Goal: Obtain resource: Download file/media

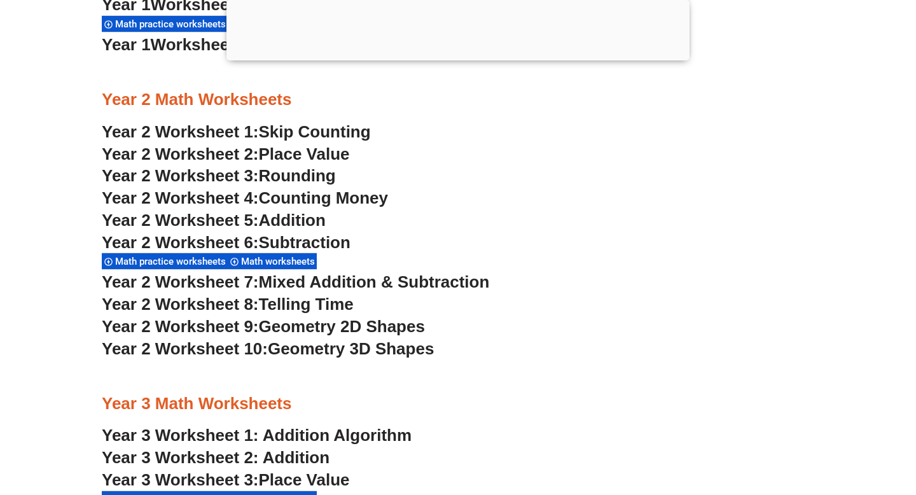
scroll to position [1458, 0]
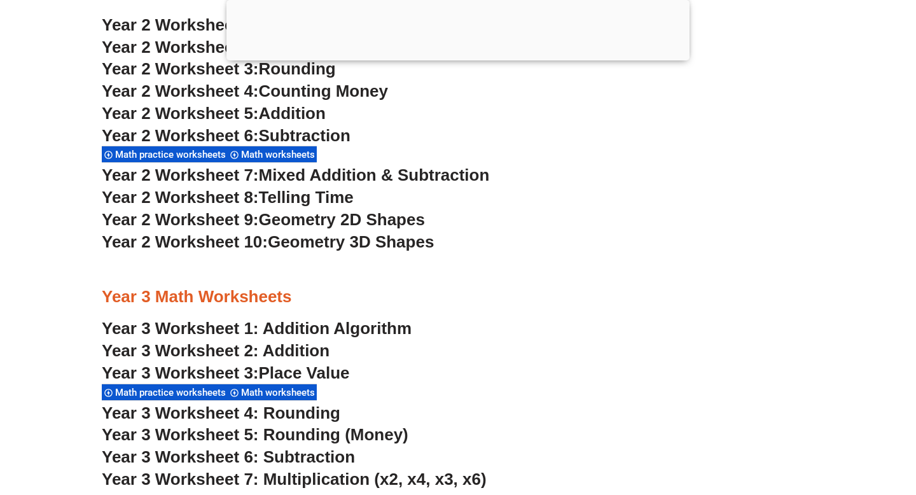
scroll to position [1568, 0]
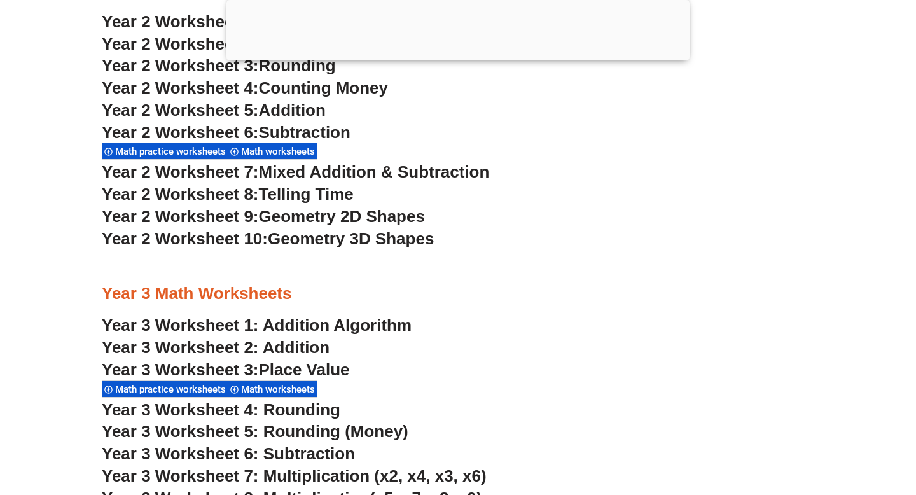
click at [189, 153] on span "Math practice worksheets" at bounding box center [172, 151] width 114 height 11
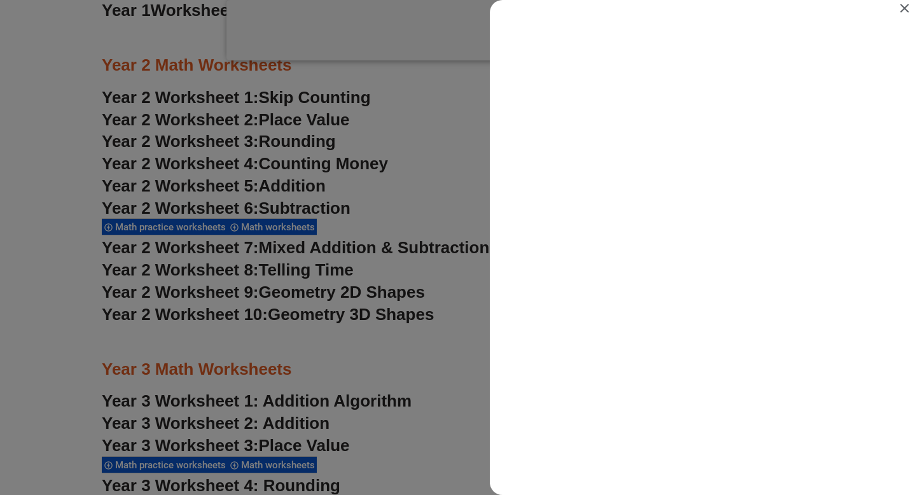
scroll to position [0, 0]
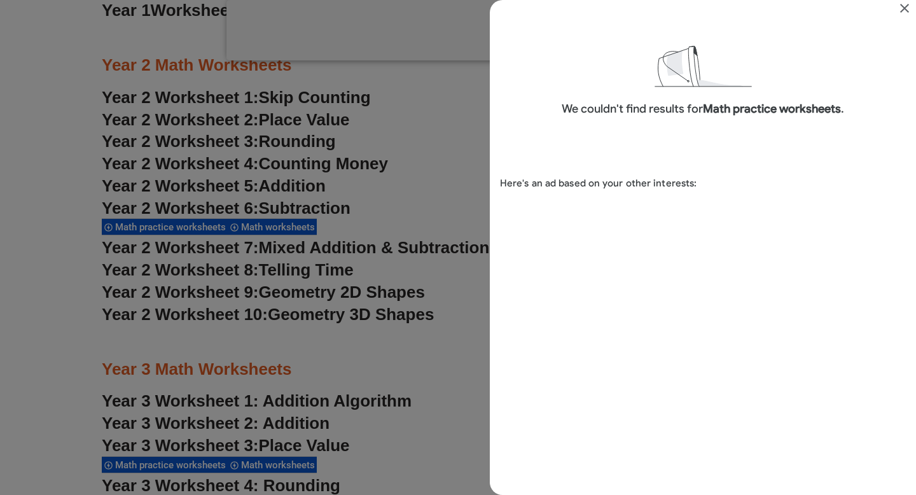
click at [908, 4] on icon "Close" at bounding box center [904, 8] width 15 height 15
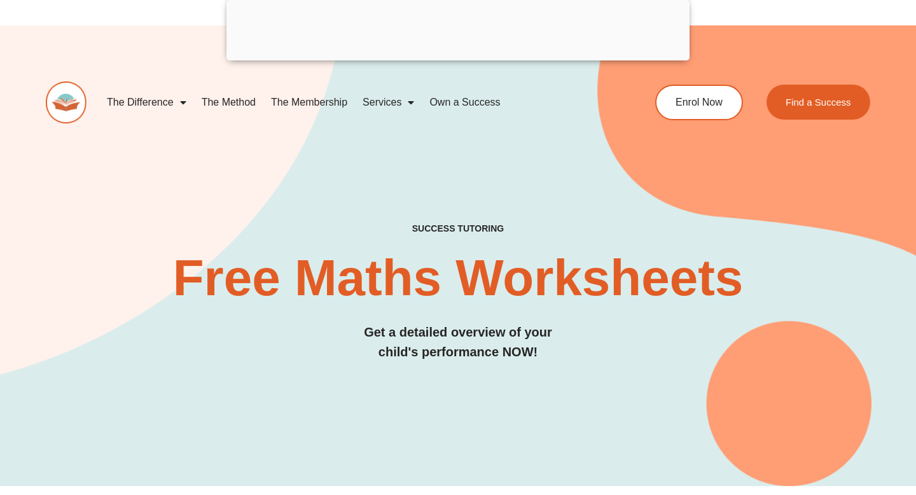
scroll to position [1568, 0]
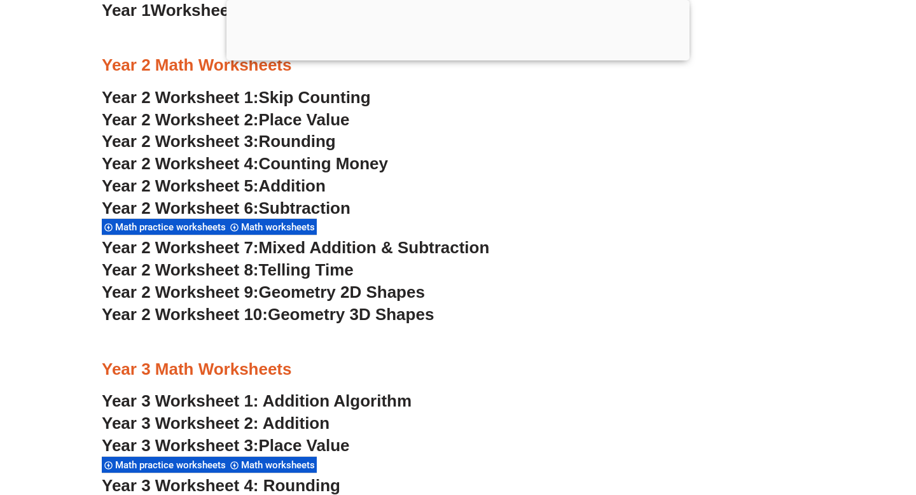
click at [273, 228] on span "Math worksheets" at bounding box center [280, 226] width 78 height 11
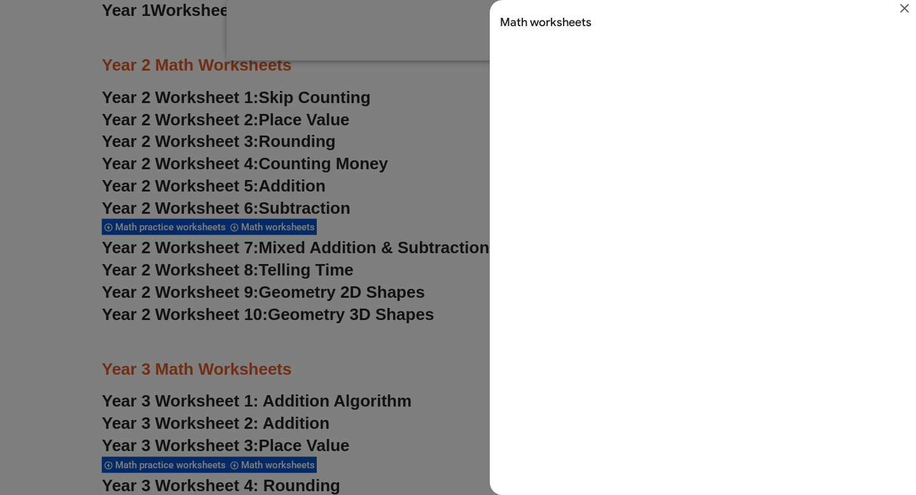
scroll to position [0, 0]
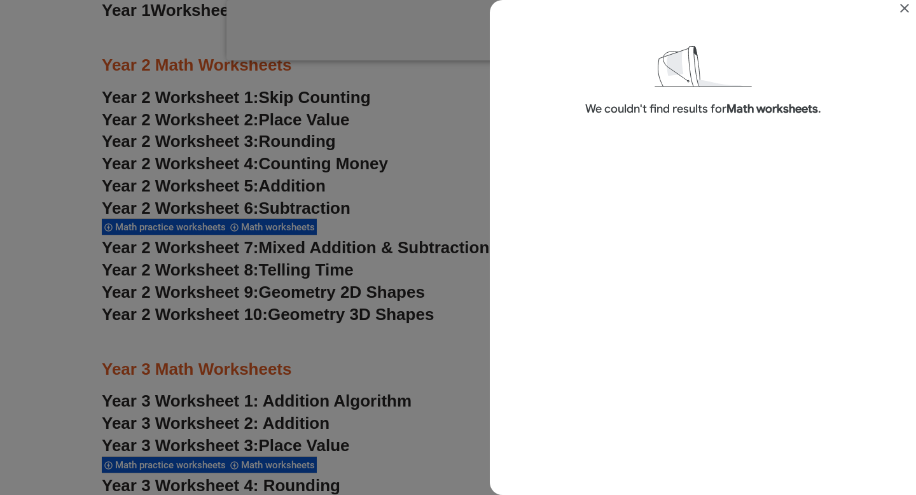
click at [904, 10] on icon "Close" at bounding box center [904, 8] width 15 height 15
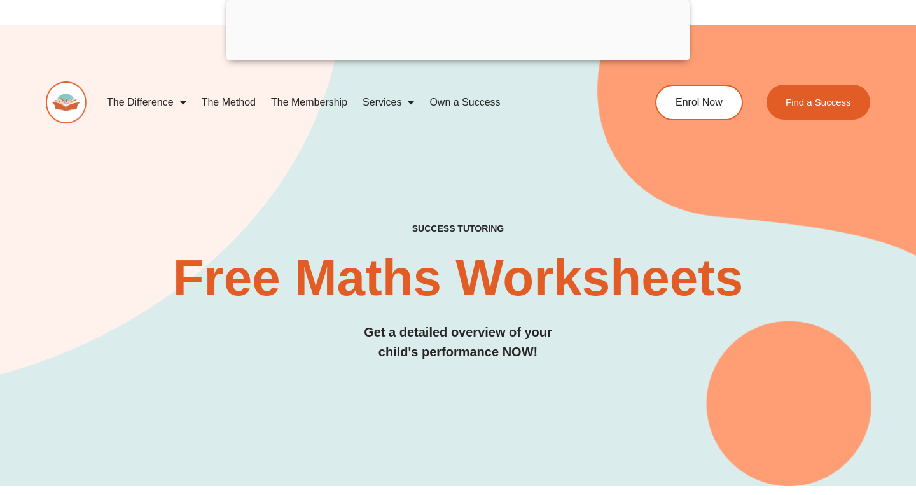
scroll to position [1568, 0]
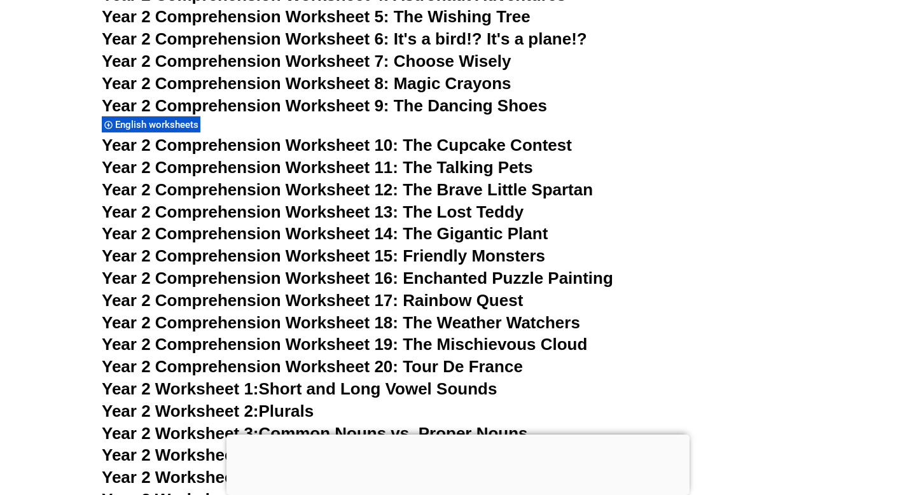
scroll to position [3209, 0]
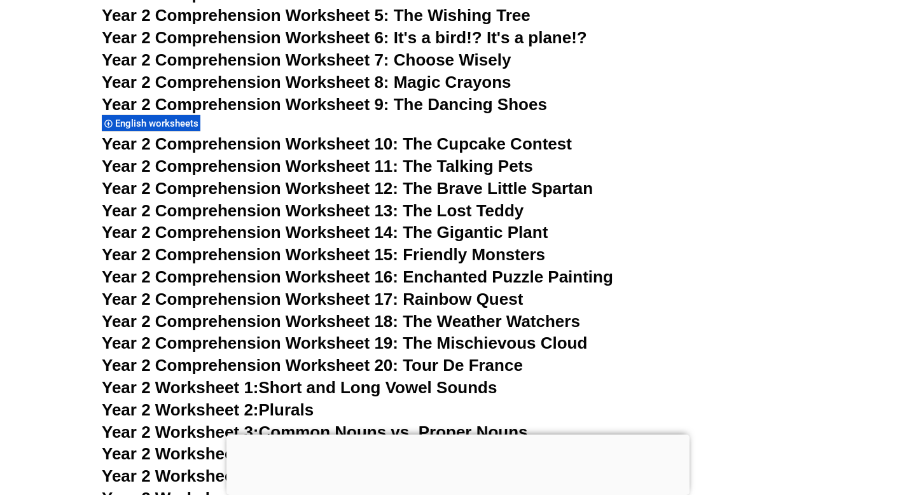
click at [472, 345] on span "Year 2 Comprehension Worksheet 19: The Mischievous Cloud" at bounding box center [344, 342] width 485 height 19
